Goal: Task Accomplishment & Management: Manage account settings

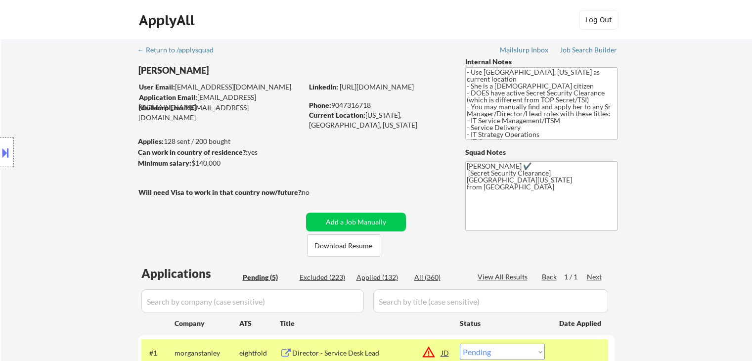
select select ""pending""
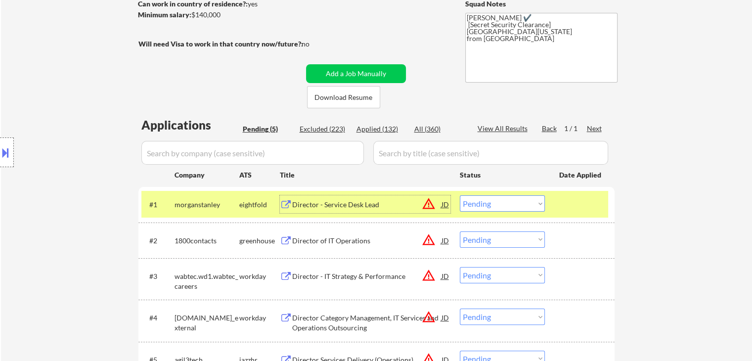
scroll to position [60, 0]
drag, startPoint x: 473, startPoint y: 203, endPoint x: 492, endPoint y: 209, distance: 20.2
click at [474, 204] on select "Choose an option... Pending Applied Excluded (Questions) Excluded (Expired) Exc…" at bounding box center [502, 203] width 85 height 16
click at [460, 195] on select "Choose an option... Pending Applied Excluded (Questions) Excluded (Expired) Exc…" at bounding box center [502, 203] width 85 height 16
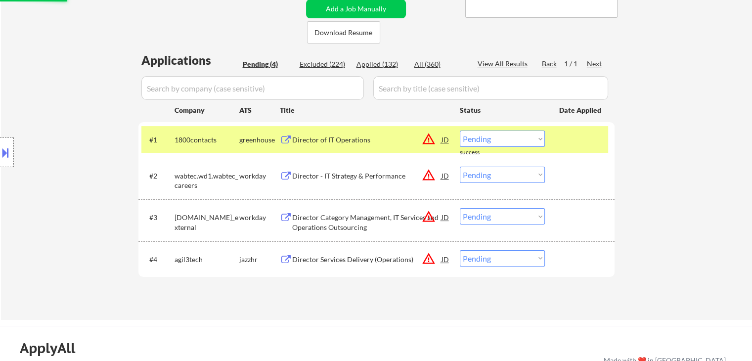
scroll to position [297, 0]
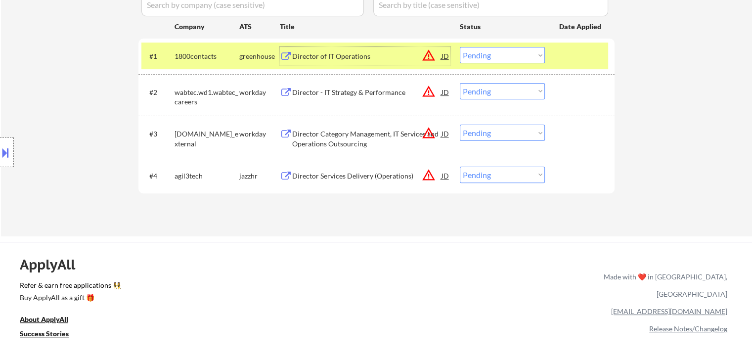
click at [316, 52] on div "Director of IT Operations" at bounding box center [366, 56] width 149 height 10
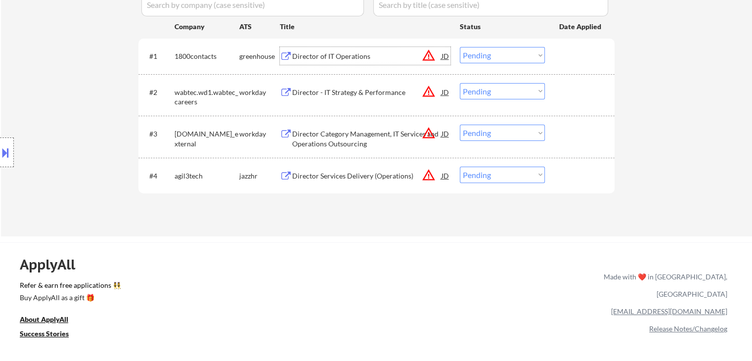
click at [481, 54] on select "Choose an option... Pending Applied Excluded (Questions) Excluded (Expired) Exc…" at bounding box center [502, 55] width 85 height 16
click at [460, 47] on select "Choose an option... Pending Applied Excluded (Questions) Excluded (Expired) Exc…" at bounding box center [502, 55] width 85 height 16
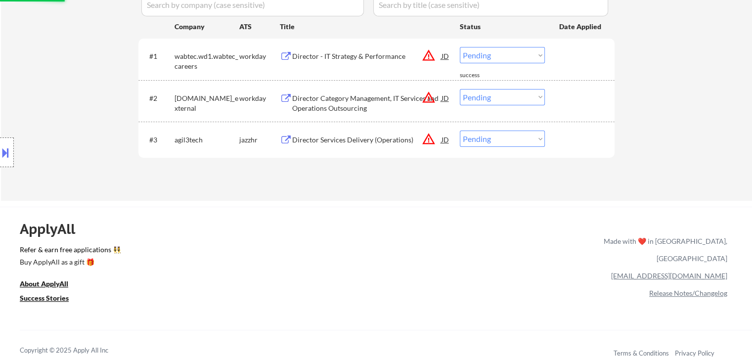
click at [323, 56] on div "Director - IT Strategy & Performance" at bounding box center [366, 56] width 149 height 10
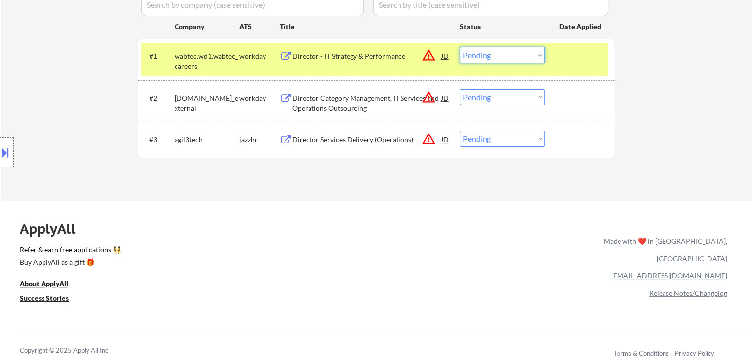
drag, startPoint x: 509, startPoint y: 56, endPoint x: 509, endPoint y: 62, distance: 6.4
click at [509, 56] on select "Choose an option... Pending Applied Excluded (Questions) Excluded (Expired) Exc…" at bounding box center [502, 55] width 85 height 16
click at [460, 47] on select "Choose an option... Pending Applied Excluded (Questions) Excluded (Expired) Exc…" at bounding box center [502, 55] width 85 height 16
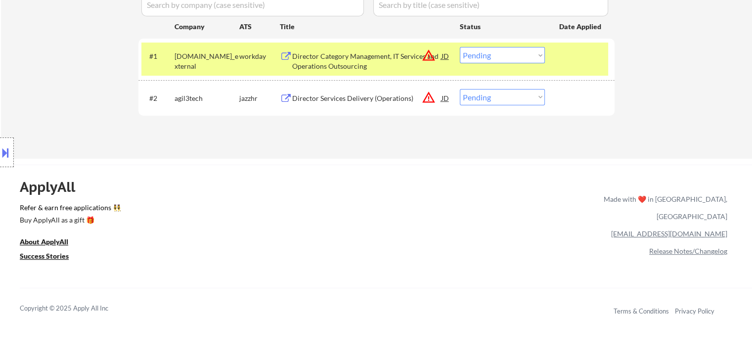
click at [322, 47] on div "Director Category Management, IT Services and Operations Outsourcing" at bounding box center [366, 59] width 149 height 24
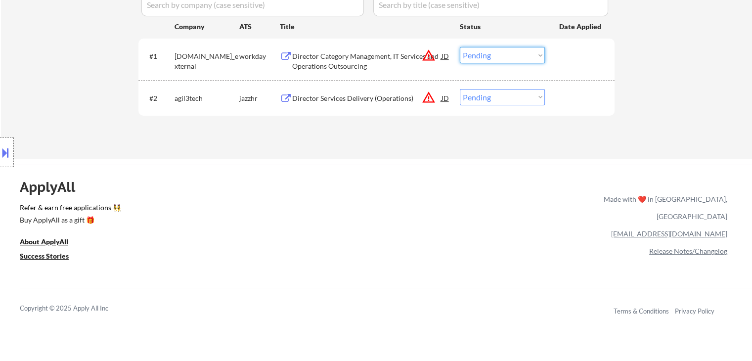
click at [475, 59] on select "Choose an option... Pending Applied Excluded (Questions) Excluded (Expired) Exc…" at bounding box center [502, 55] width 85 height 16
click at [460, 47] on select "Choose an option... Pending Applied Excluded (Questions) Excluded (Expired) Exc…" at bounding box center [502, 55] width 85 height 16
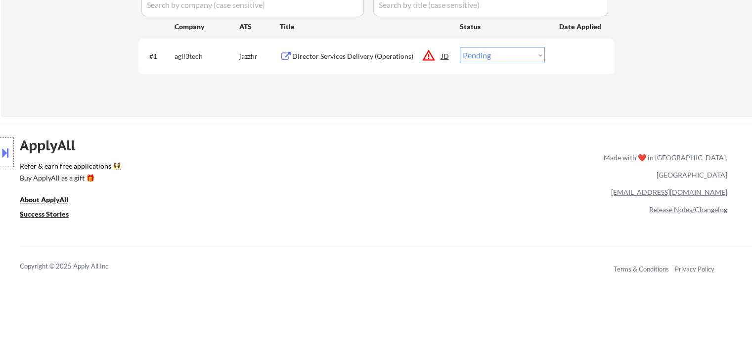
click at [362, 61] on div "Director Services Delivery (Operations)" at bounding box center [366, 56] width 149 height 10
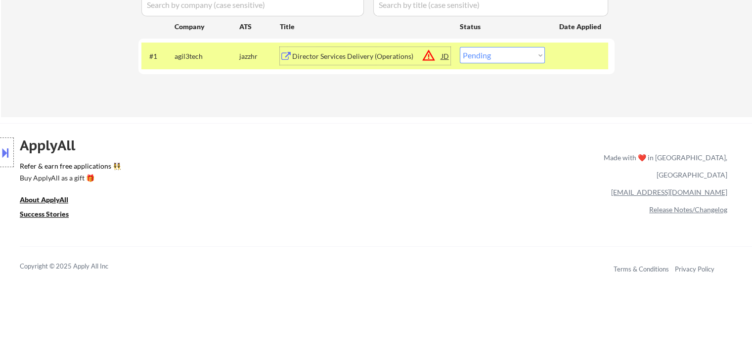
drag, startPoint x: 502, startPoint y: 55, endPoint x: 502, endPoint y: 62, distance: 7.4
click at [502, 55] on select "Choose an option... Pending Applied Excluded (Questions) Excluded (Expired) Exc…" at bounding box center [502, 55] width 85 height 16
select select ""applied""
click at [460, 47] on select "Choose an option... Pending Applied Excluded (Questions) Excluded (Expired) Exc…" at bounding box center [502, 55] width 85 height 16
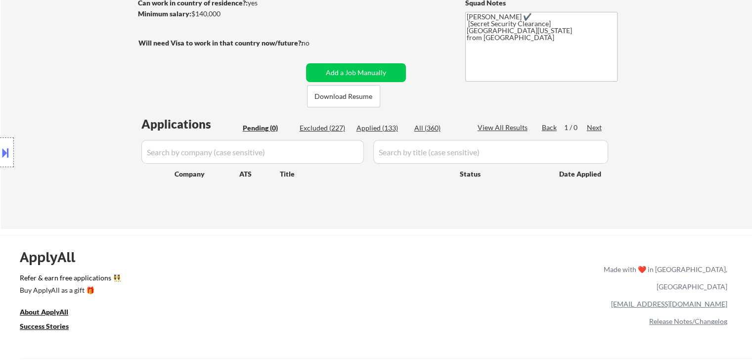
scroll to position [49, 0]
